Goal: Book appointment/travel/reservation

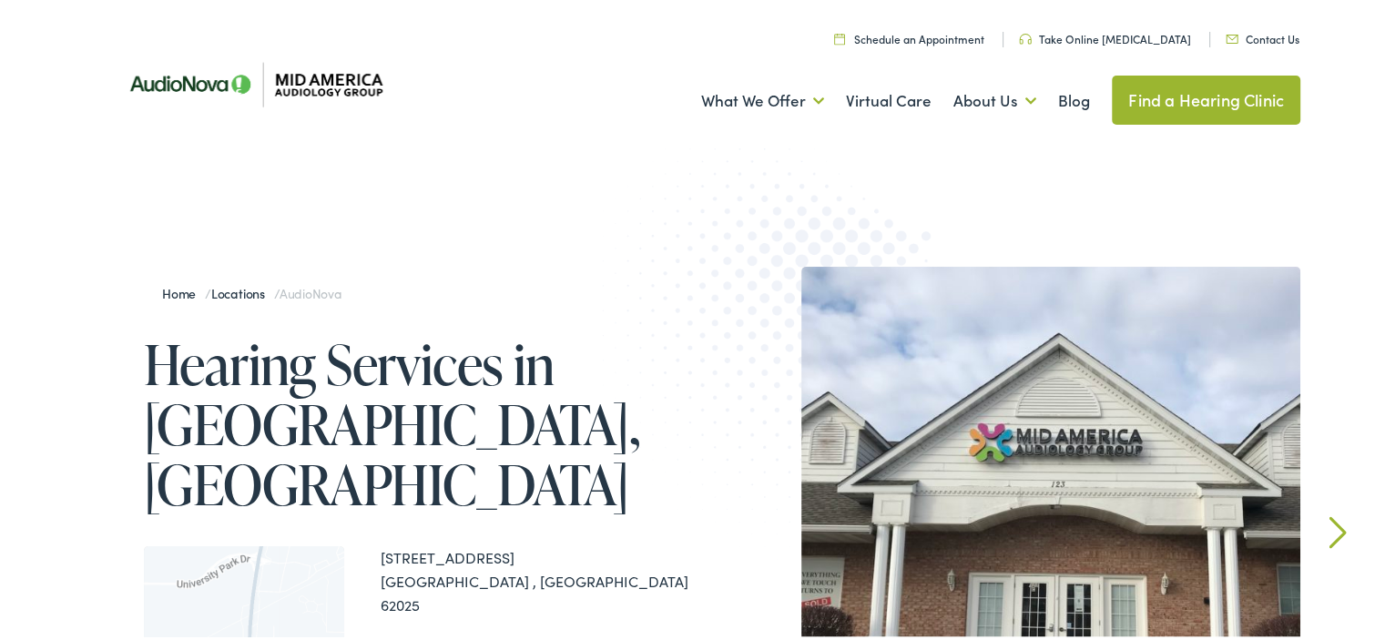
click at [951, 37] on link "Schedule an Appointment" at bounding box center [909, 35] width 150 height 15
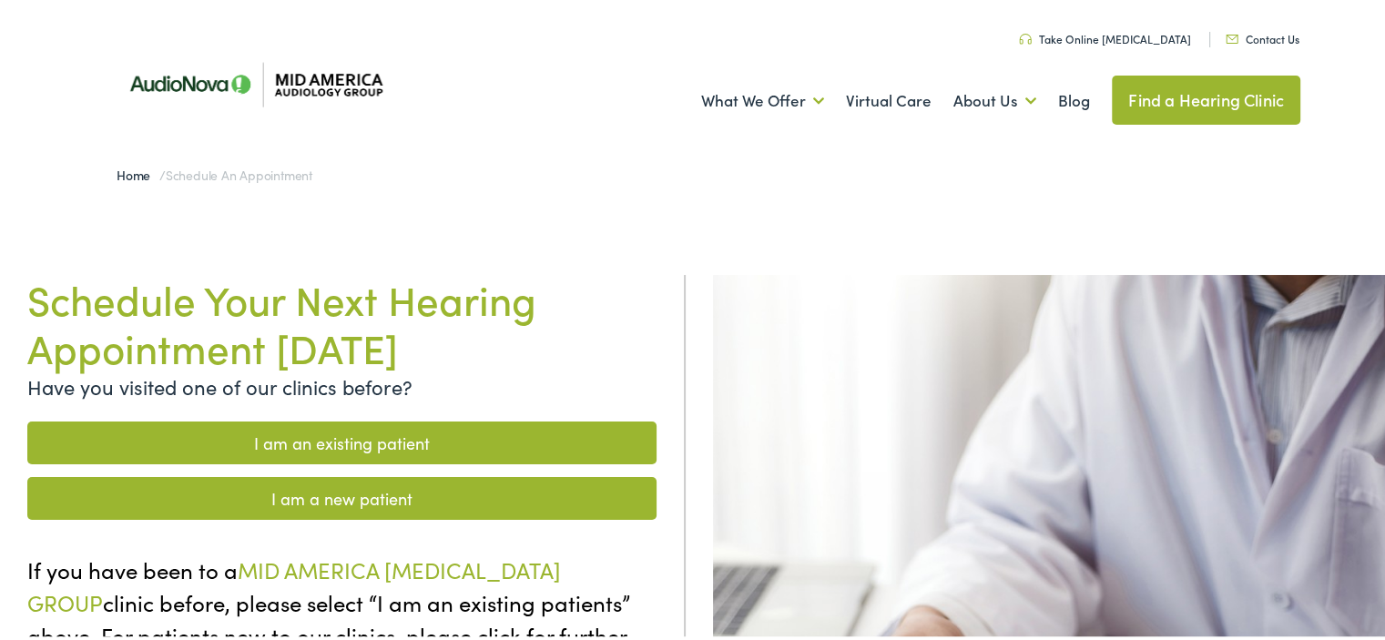
click at [372, 442] on link "I am an existing patient" at bounding box center [341, 440] width 629 height 43
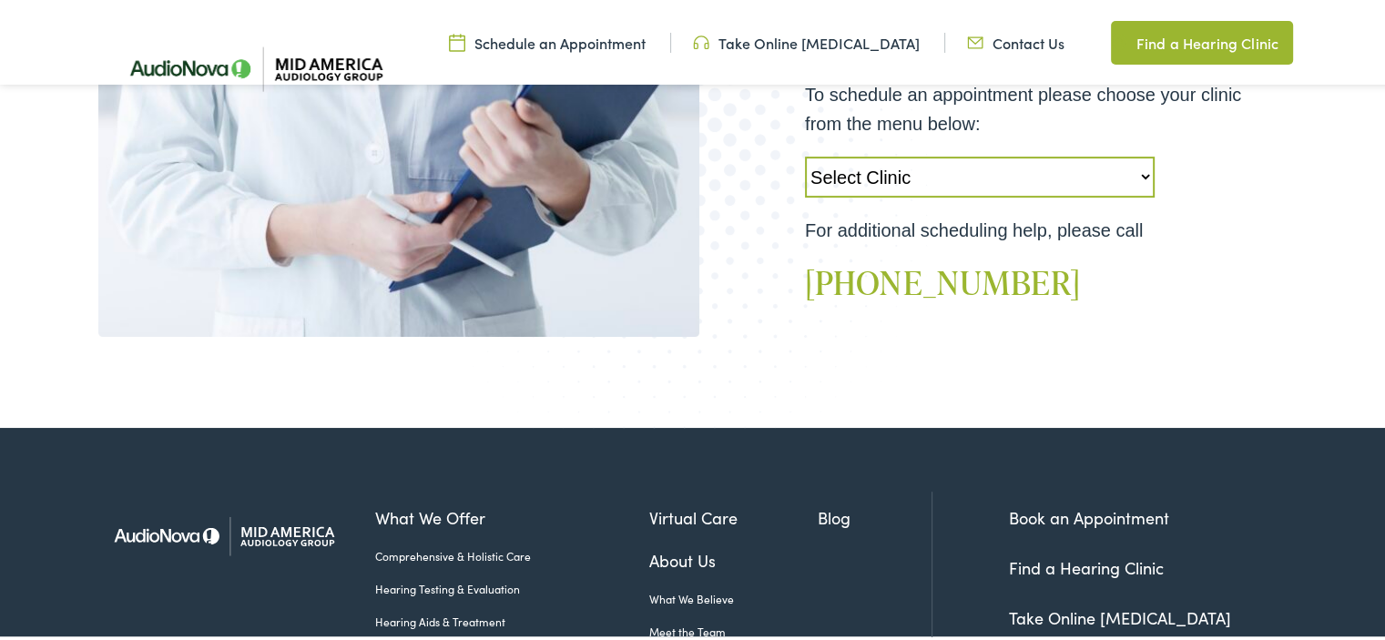
scroll to position [637, 0]
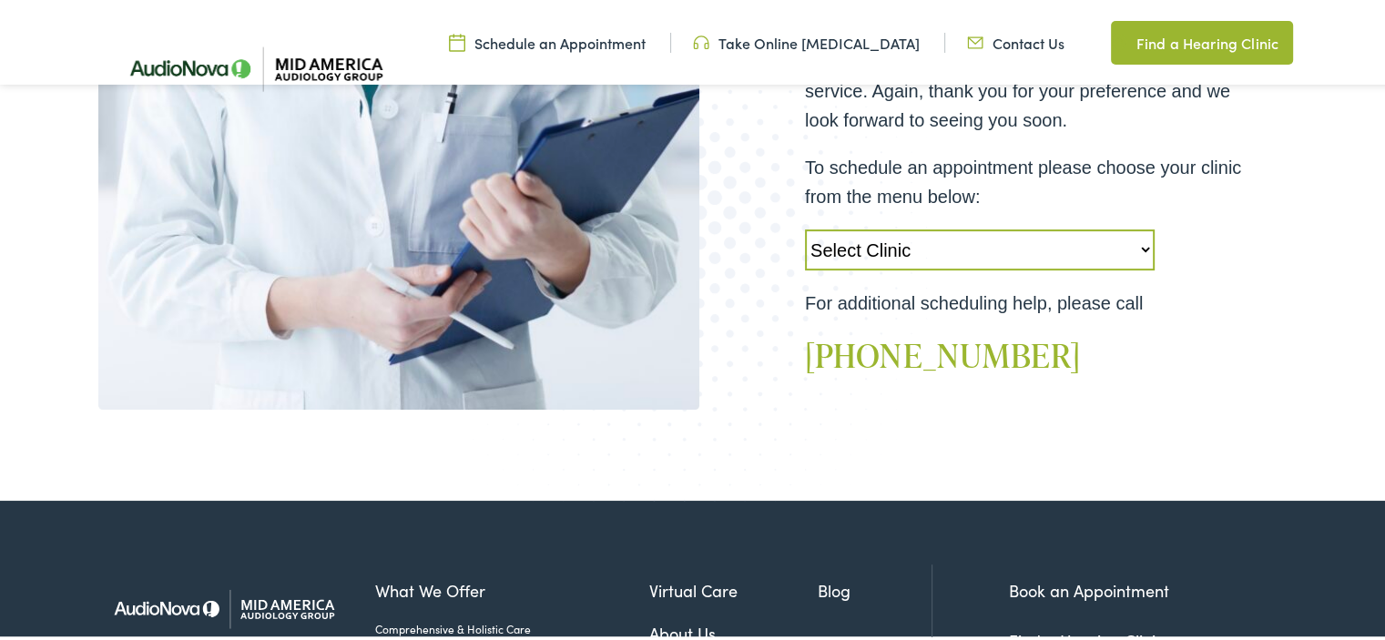
click at [1136, 246] on select "Select Clinic [PERSON_NAME]-[GEOGRAPHIC_DATA]-AudioNova [STREET_ADDRESS]-AudioN…" at bounding box center [980, 247] width 350 height 41
select select "[URL][DOMAIN_NAME]"
click at [805, 227] on select "Select Clinic [PERSON_NAME]-[GEOGRAPHIC_DATA]-AudioNova [STREET_ADDRESS]-AudioN…" at bounding box center [980, 247] width 350 height 41
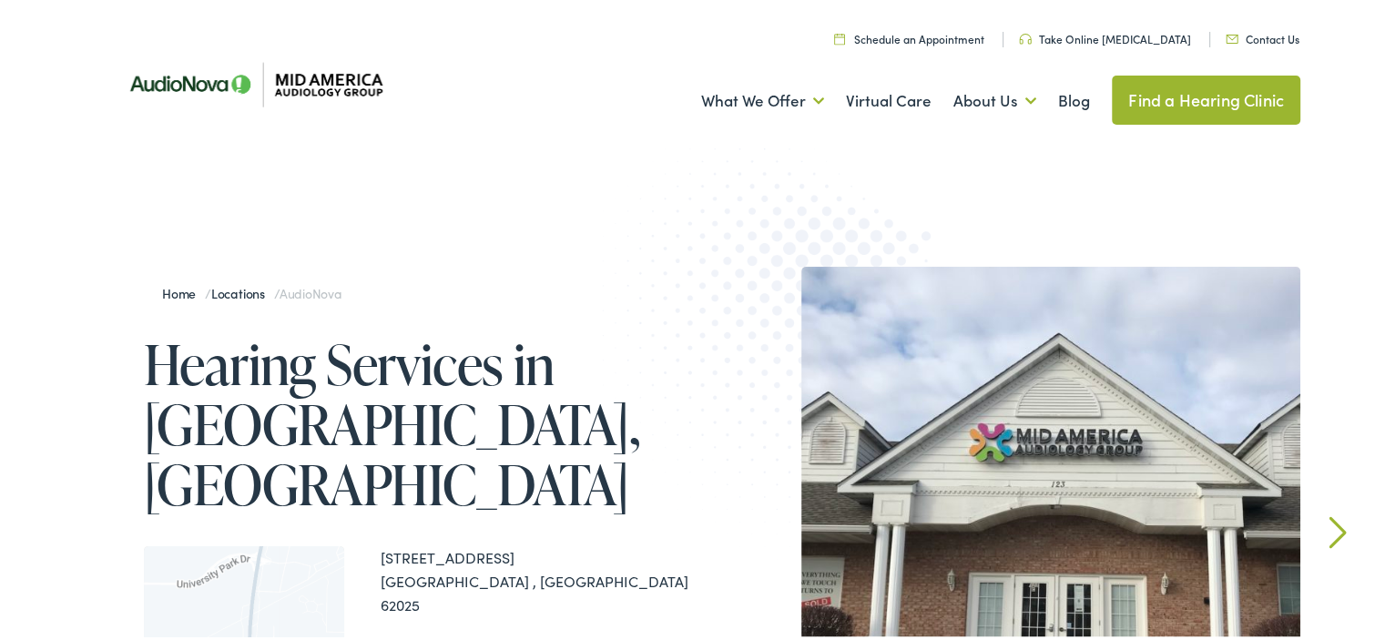
scroll to position [91, 0]
